Goal: Navigation & Orientation: Understand site structure

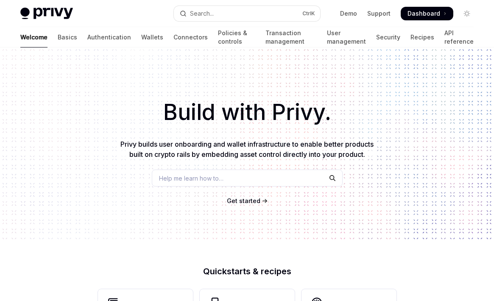
scroll to position [373, 0]
